Goal: Information Seeking & Learning: Find specific fact

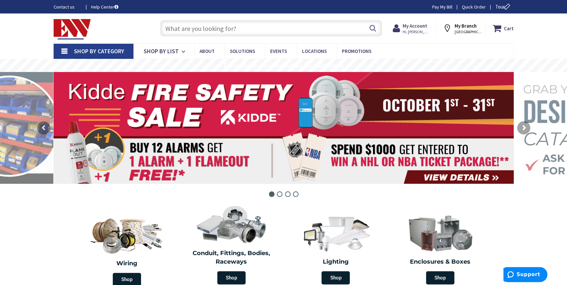
click at [198, 30] on input "text" at bounding box center [271, 28] width 222 height 16
paste input "AH1254BK-BOX"
type input "AH1254BK-BOX"
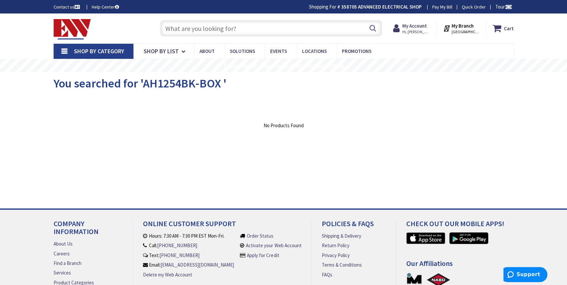
click at [177, 29] on input "text" at bounding box center [271, 28] width 222 height 16
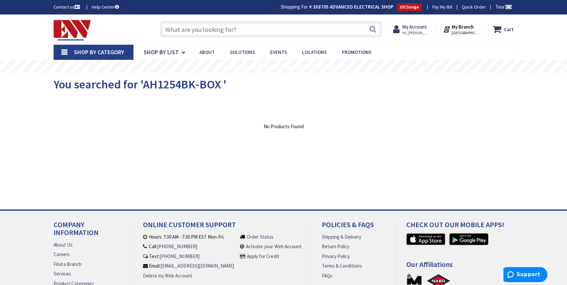
paste input "AH1254BK-BOX"
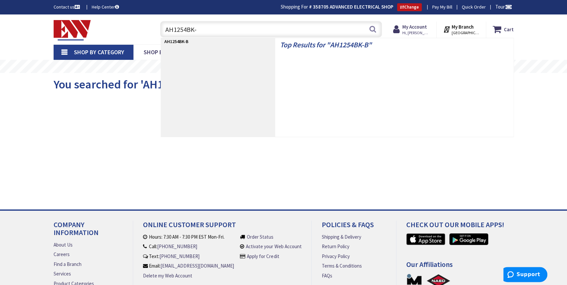
type input "AH1254BK"
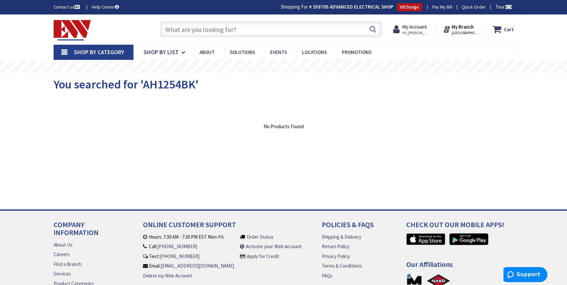
click at [209, 26] on input "text" at bounding box center [271, 29] width 222 height 16
click at [184, 27] on input "text" at bounding box center [271, 29] width 222 height 16
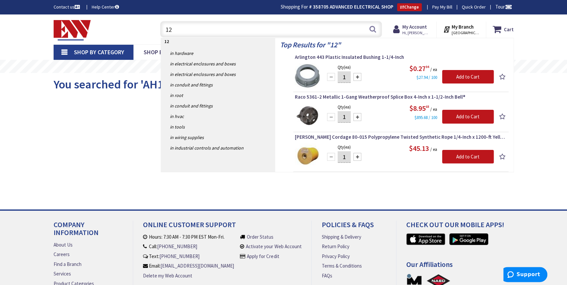
type input "1"
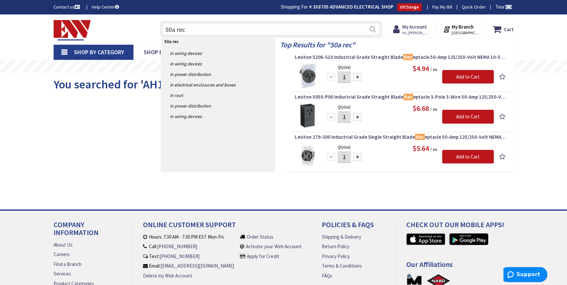
type input "50a rec"
click at [369, 30] on button "Search" at bounding box center [372, 29] width 9 height 15
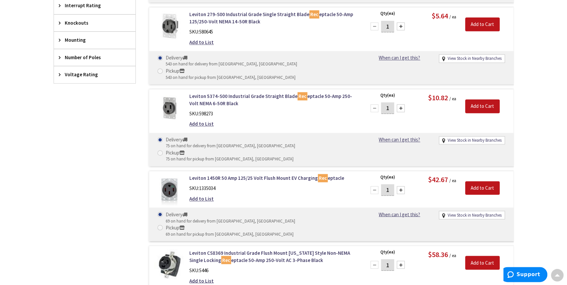
scroll to position [389, 0]
